Goal: Navigation & Orientation: Find specific page/section

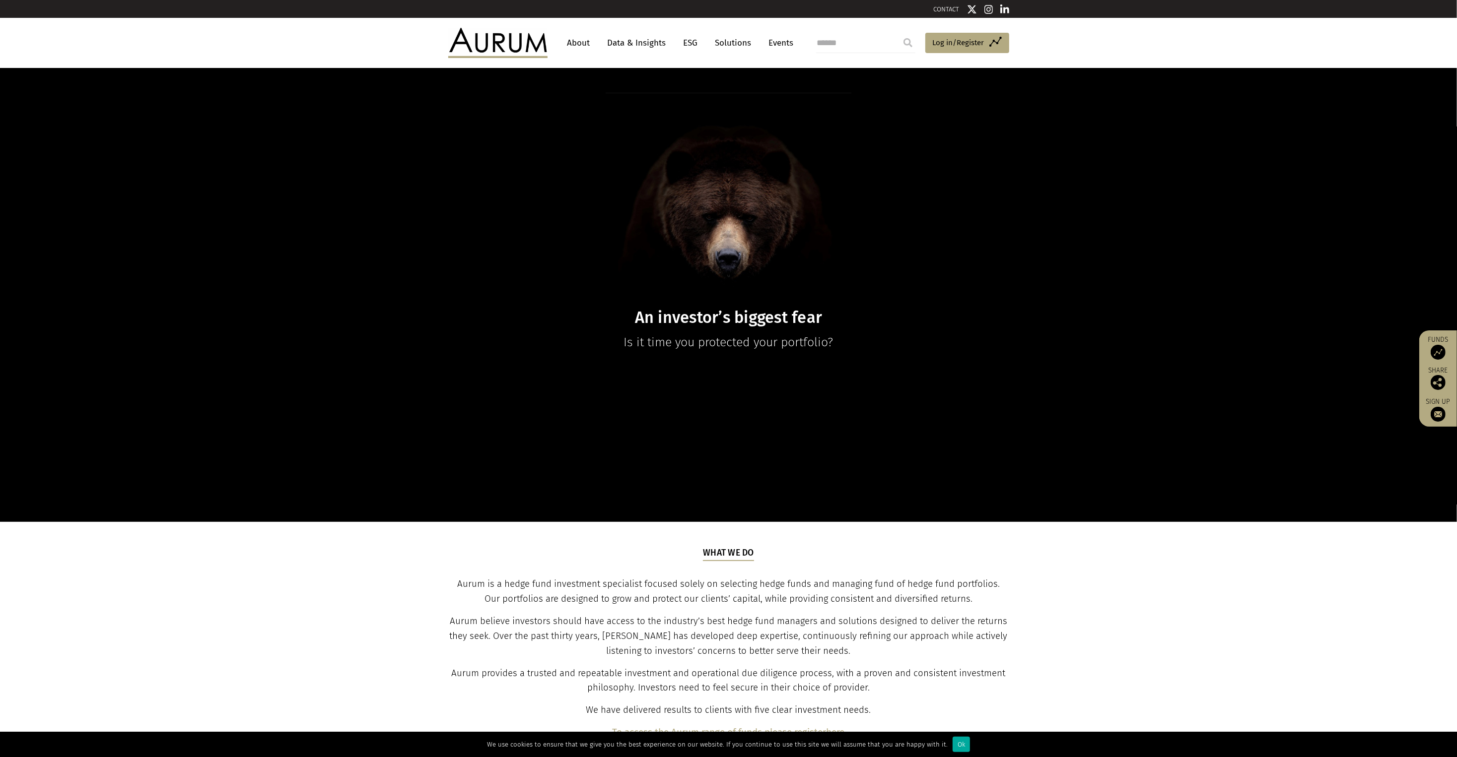
click at [616, 45] on link "Data & Insights" at bounding box center [636, 43] width 68 height 18
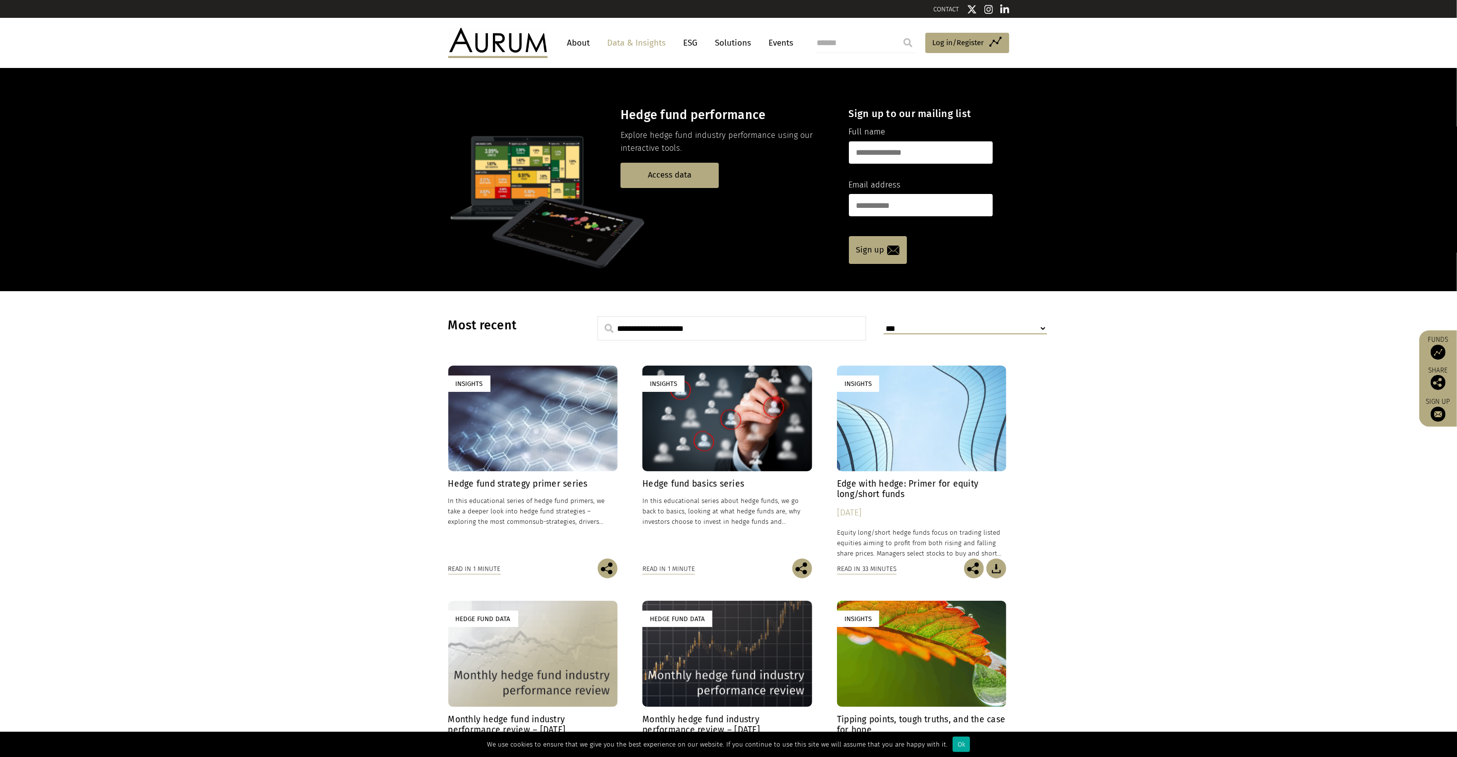
drag, startPoint x: 0, startPoint y: 0, endPoint x: 743, endPoint y: 45, distance: 744.8
click at [743, 45] on link "Solutions" at bounding box center [733, 43] width 46 height 18
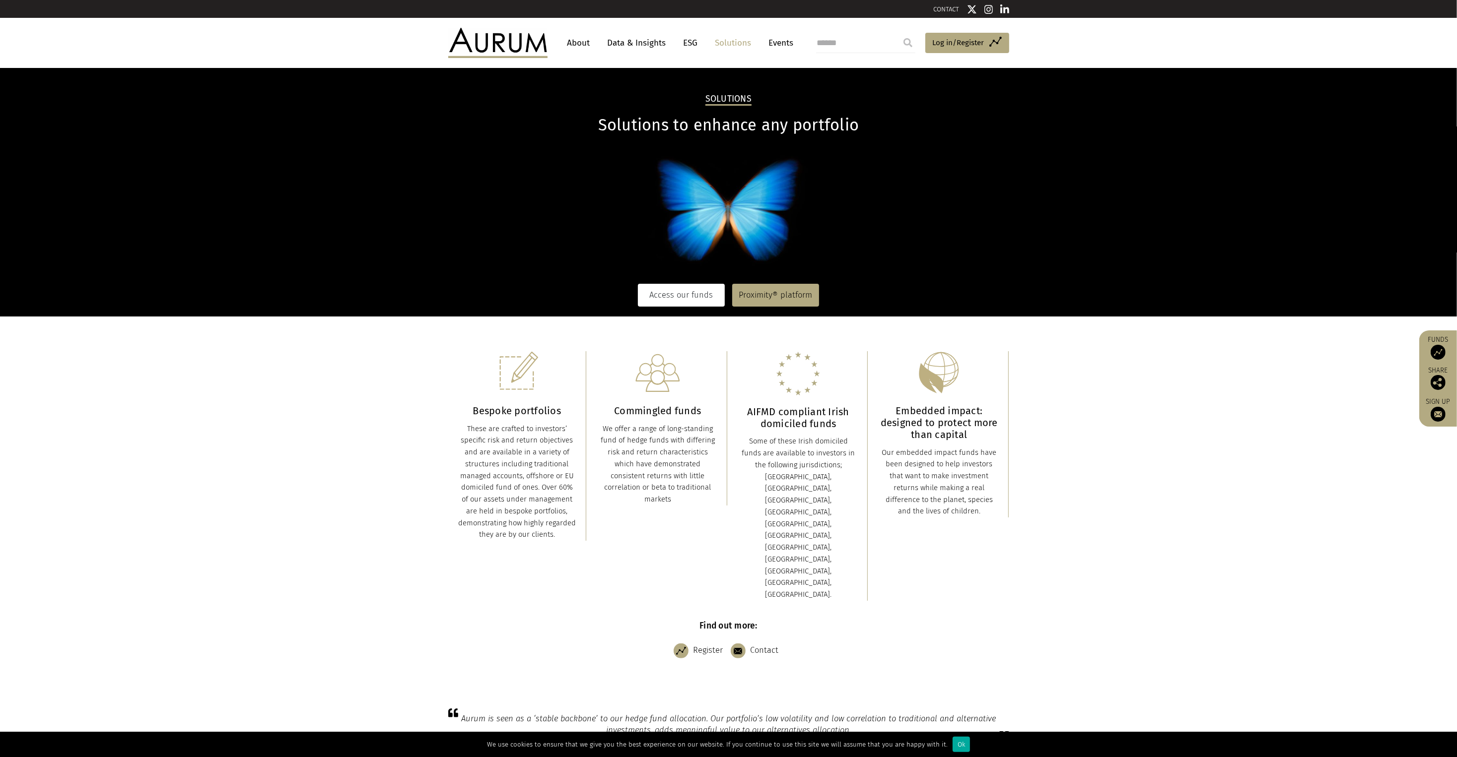
click at [705, 295] on link "Access our funds" at bounding box center [681, 295] width 87 height 23
